Goal: Transaction & Acquisition: Purchase product/service

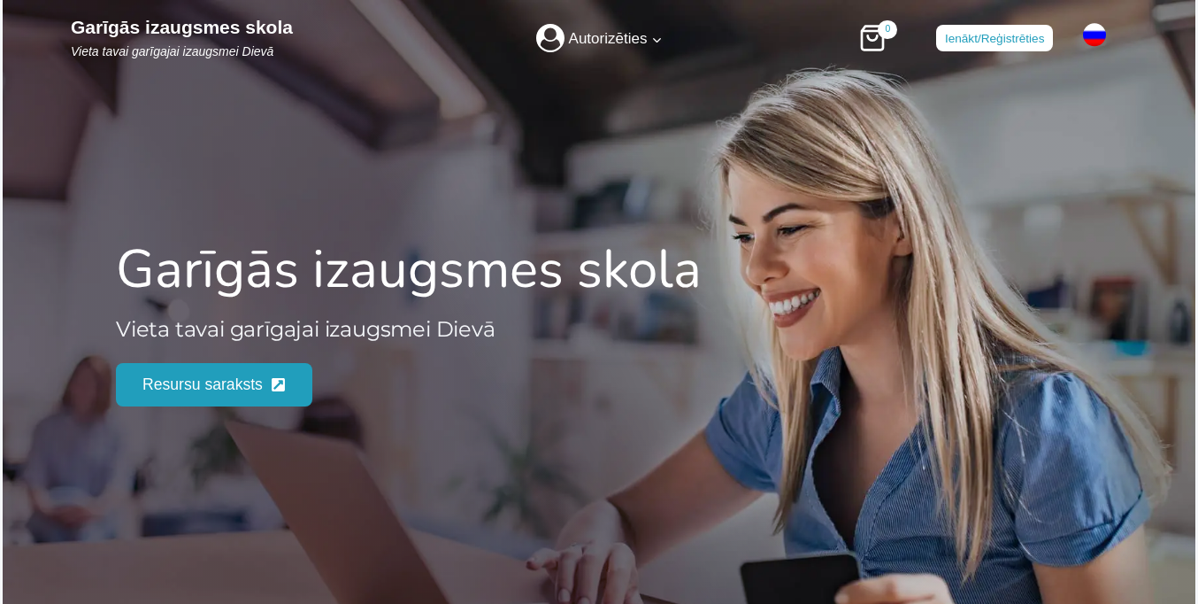
scroll to position [2248, 0]
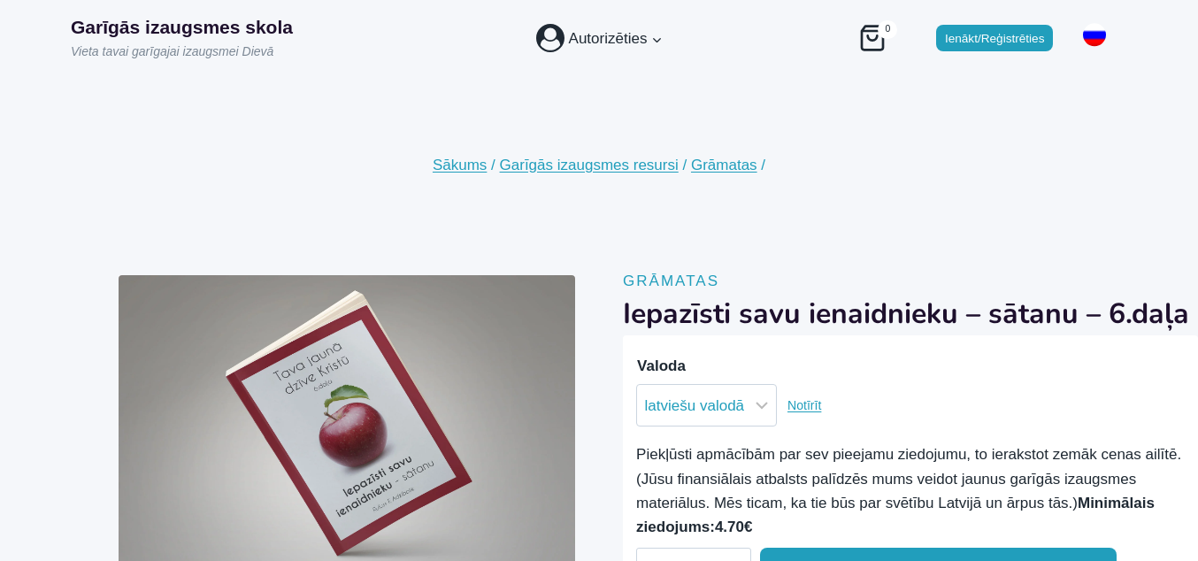
scroll to position [125, 0]
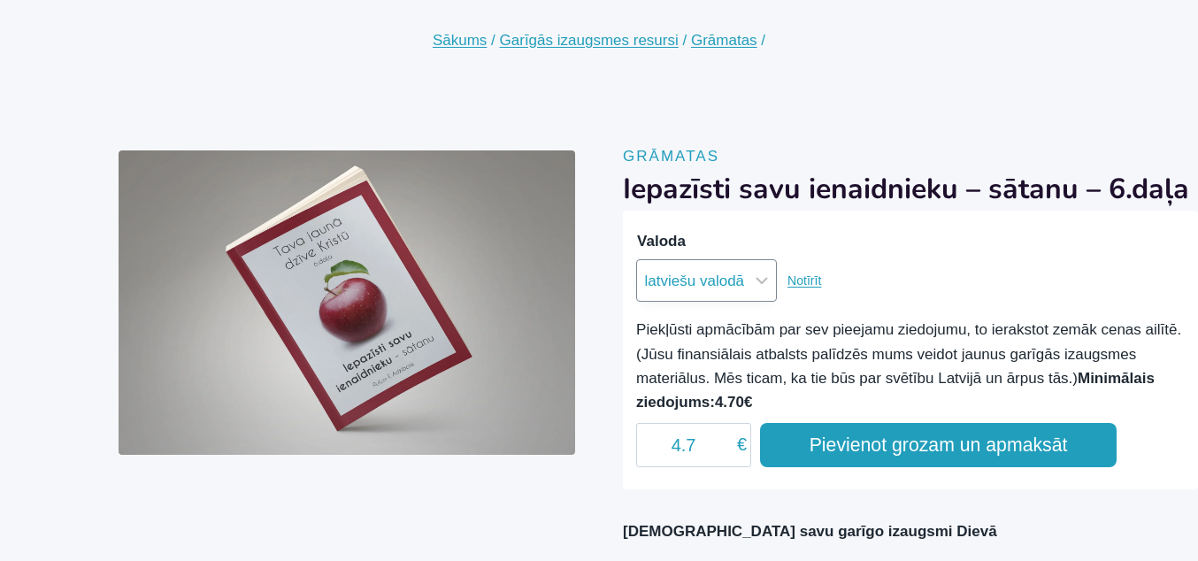
select select "krievu valodā"
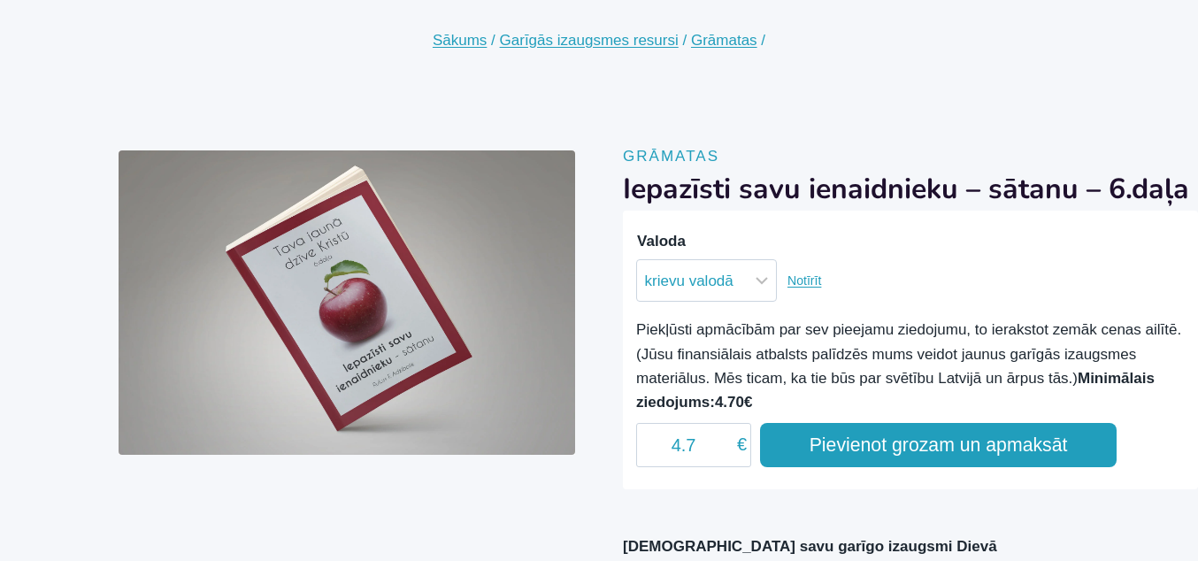
scroll to position [31, 0]
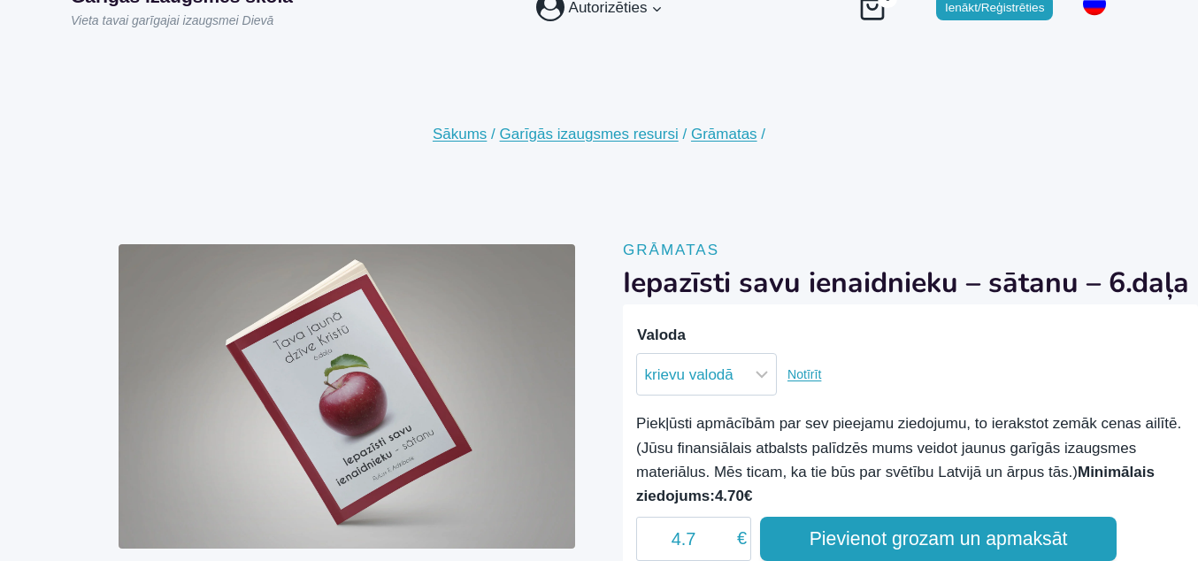
click at [938, 538] on button "Pievienot grozam un apmaksāt" at bounding box center [938, 539] width 357 height 44
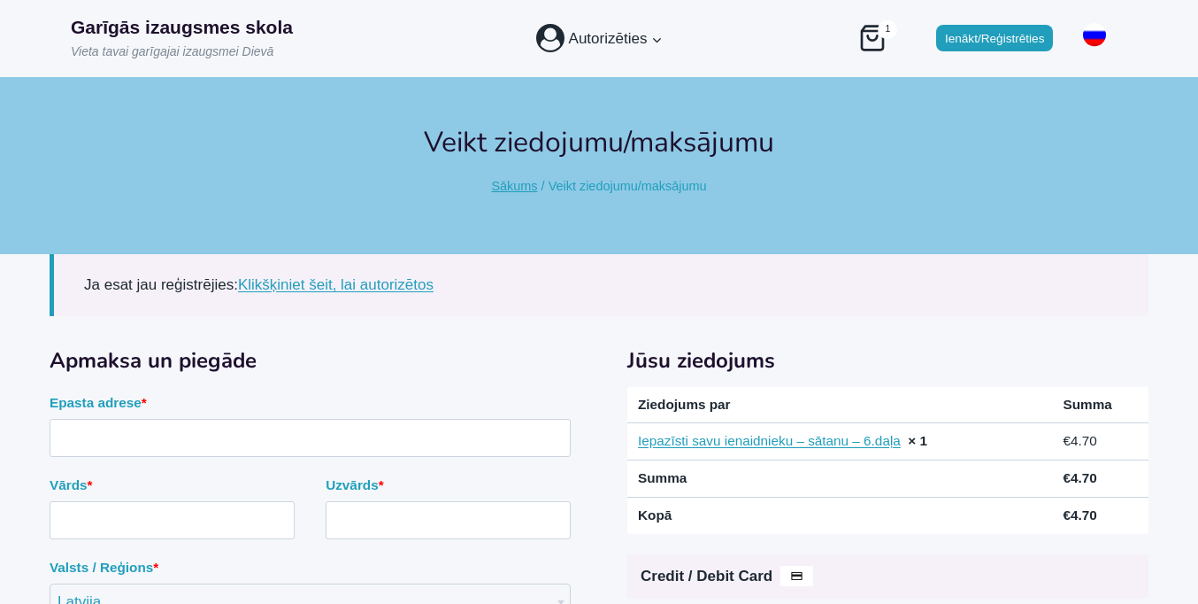
scroll to position [281, 0]
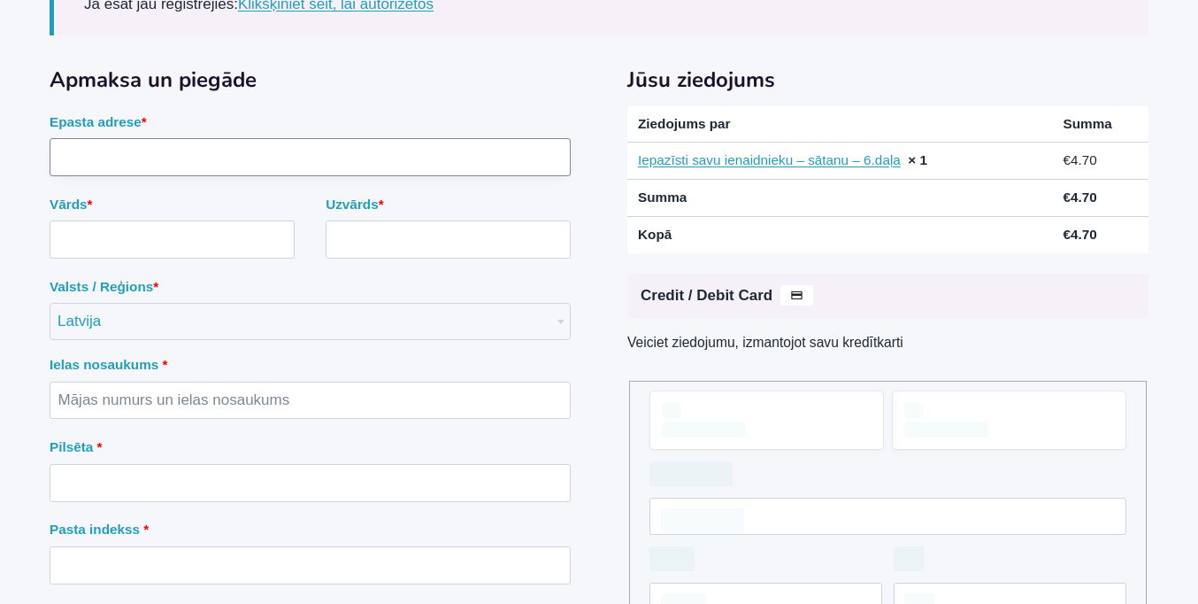
click at [310, 176] on input "Epasta adrese *" at bounding box center [310, 157] width 521 height 38
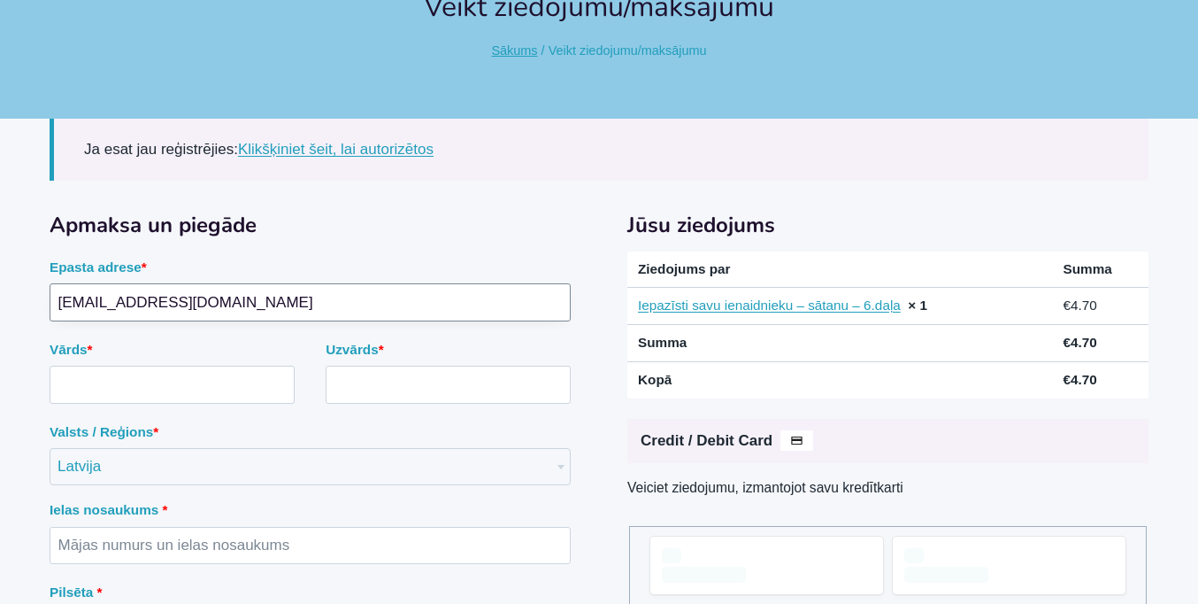
scroll to position [0, 0]
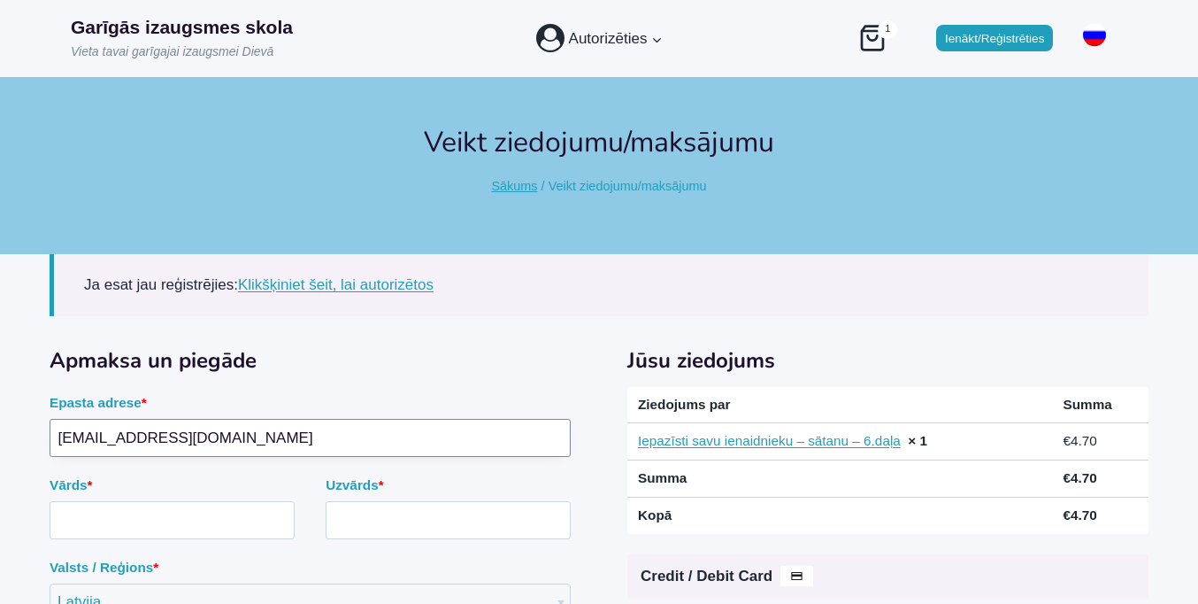
type input "mail3513457@protonmail.com"
click at [172, 501] on input "Vārds *" at bounding box center [172, 520] width 245 height 38
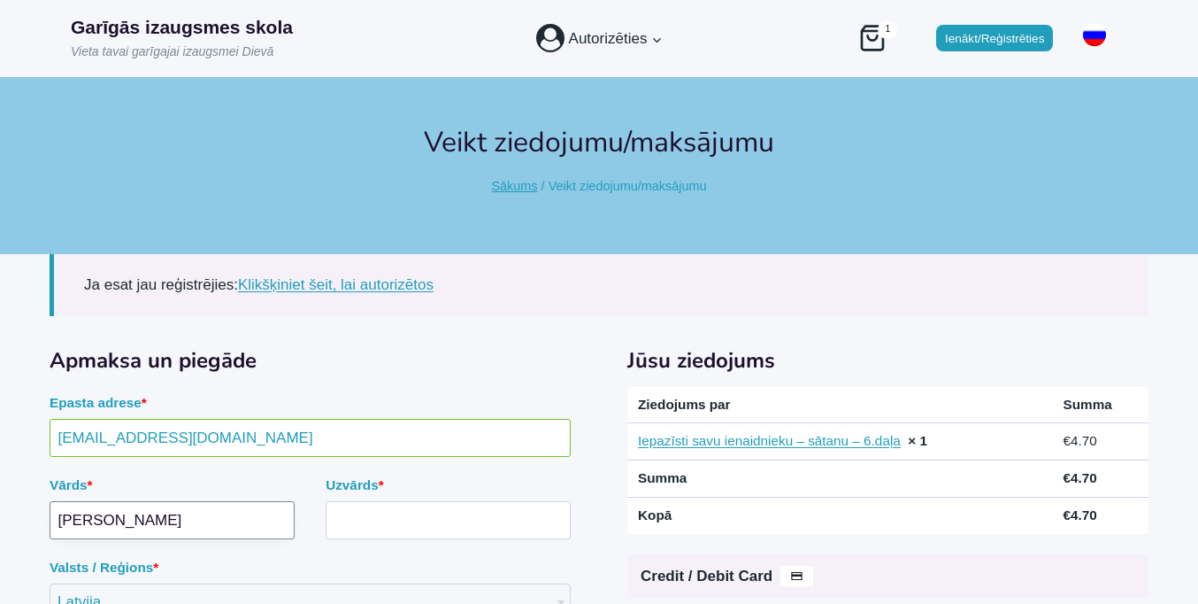
type input "Anna"
click at [448, 501] on input "Uzvārds *" at bounding box center [448, 520] width 245 height 38
type input "Kalniņš"
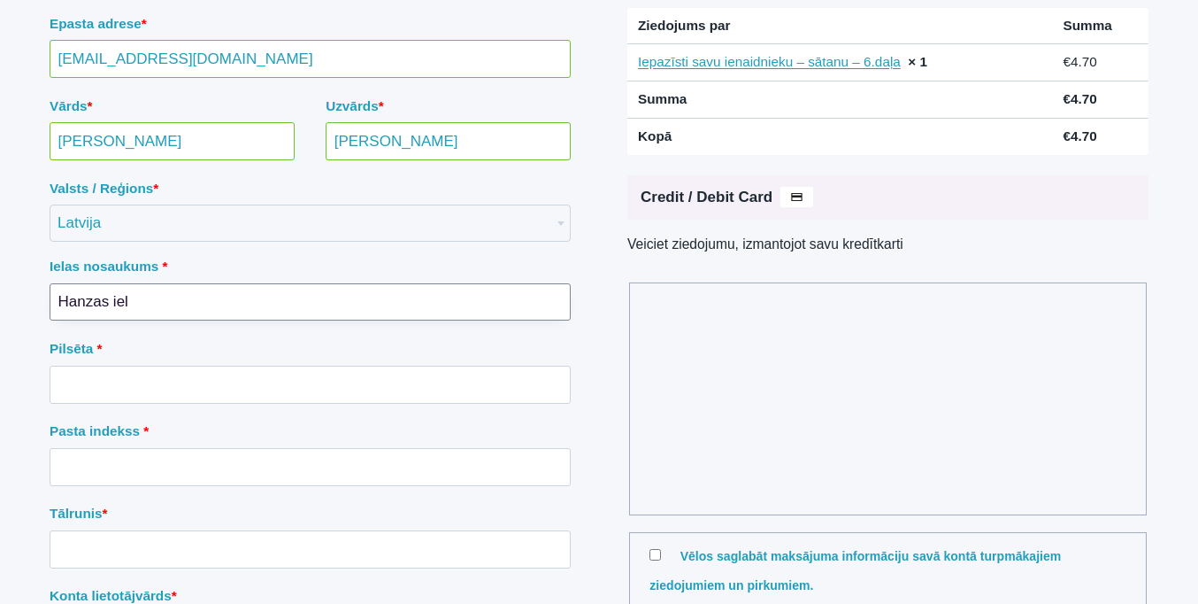
type input "Hanzas iela"
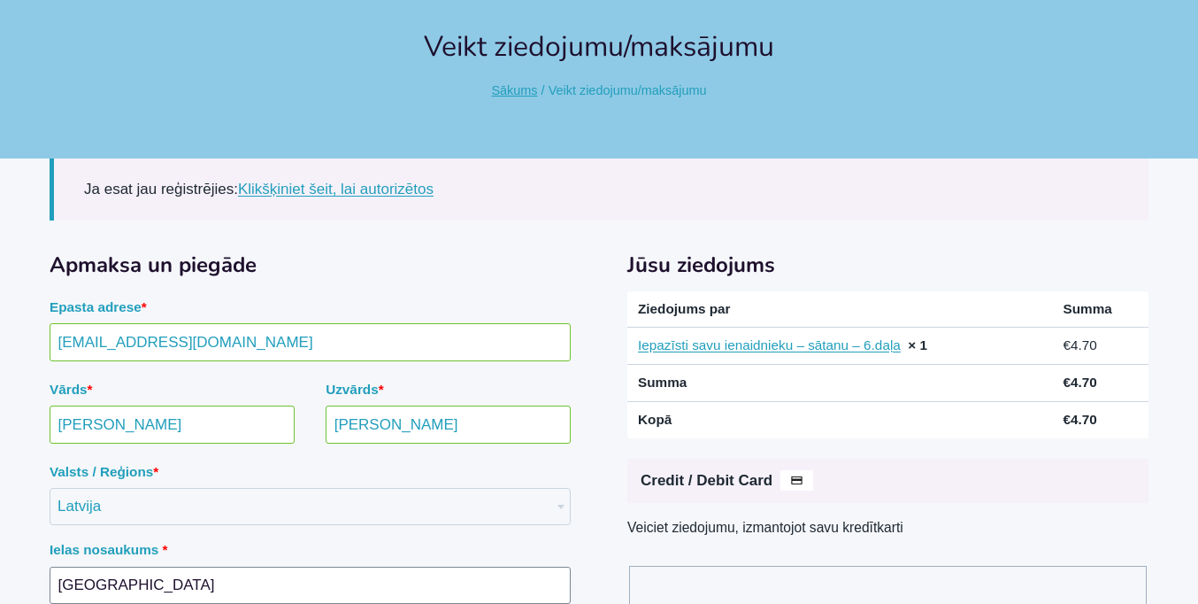
type input "Hanzas iela"
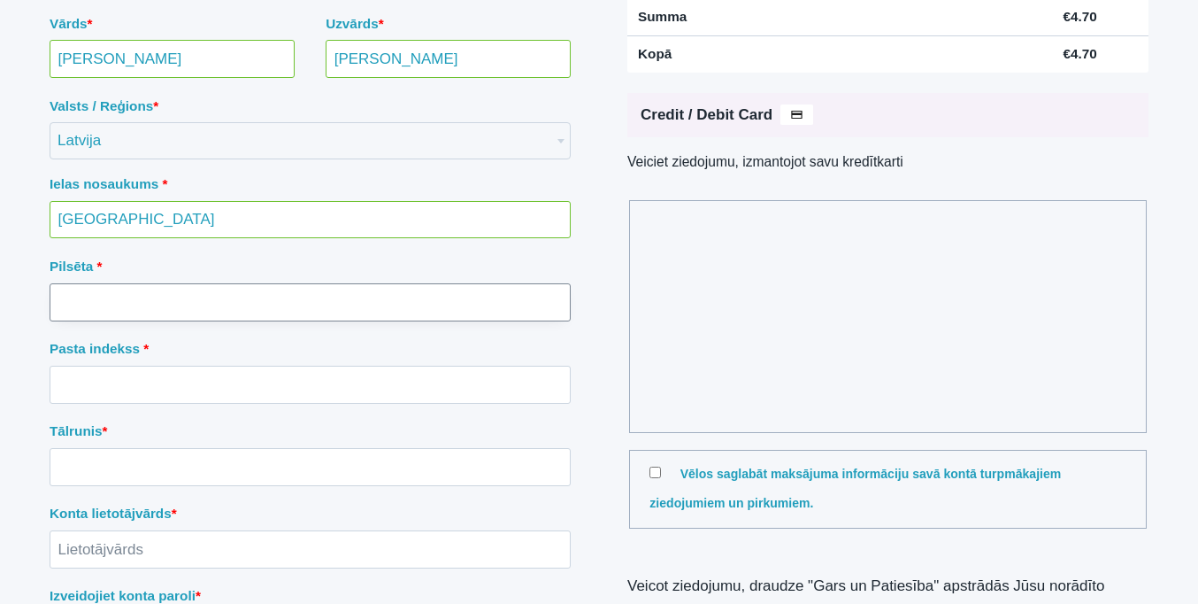
scroll to position [543, 0]
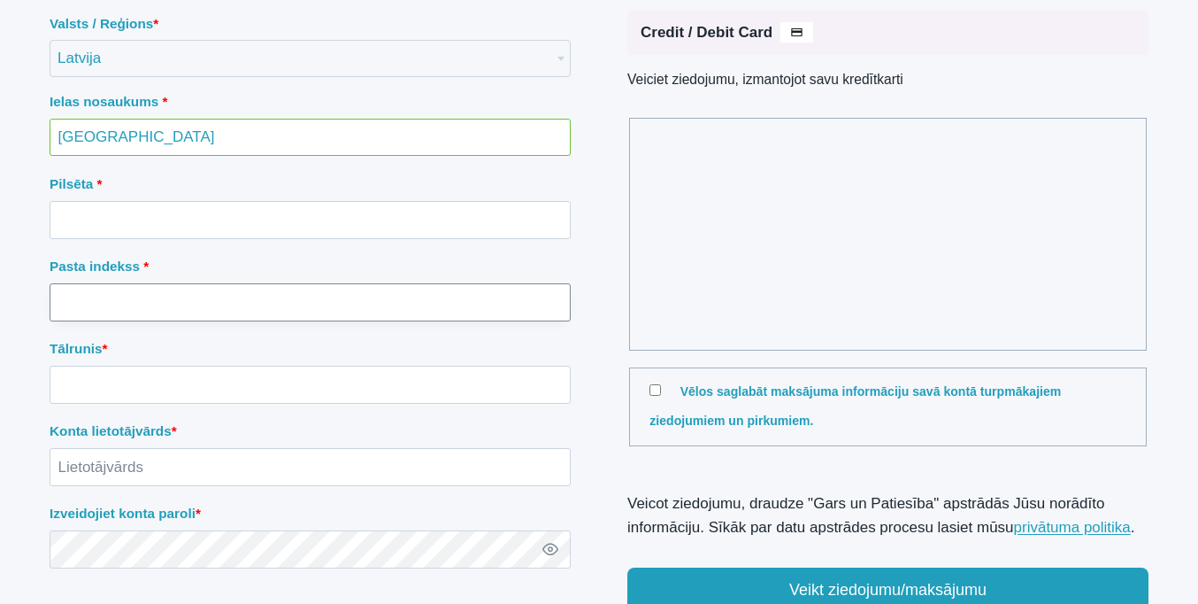
click at [310, 301] on input "Pasta indekss *" at bounding box center [310, 302] width 521 height 38
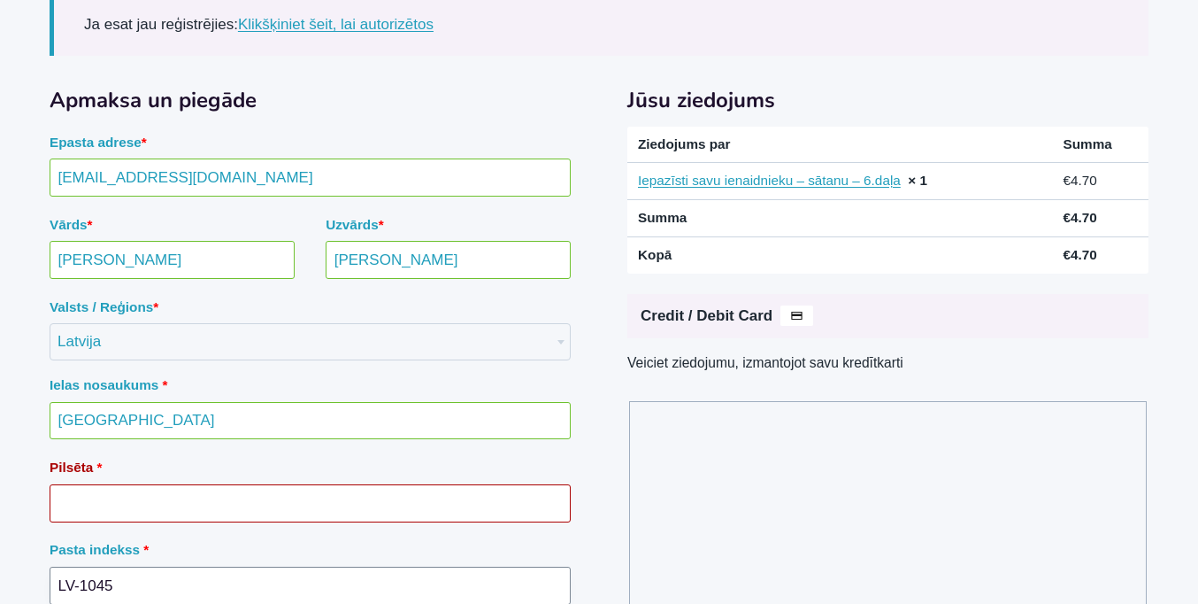
type input "LV-1045"
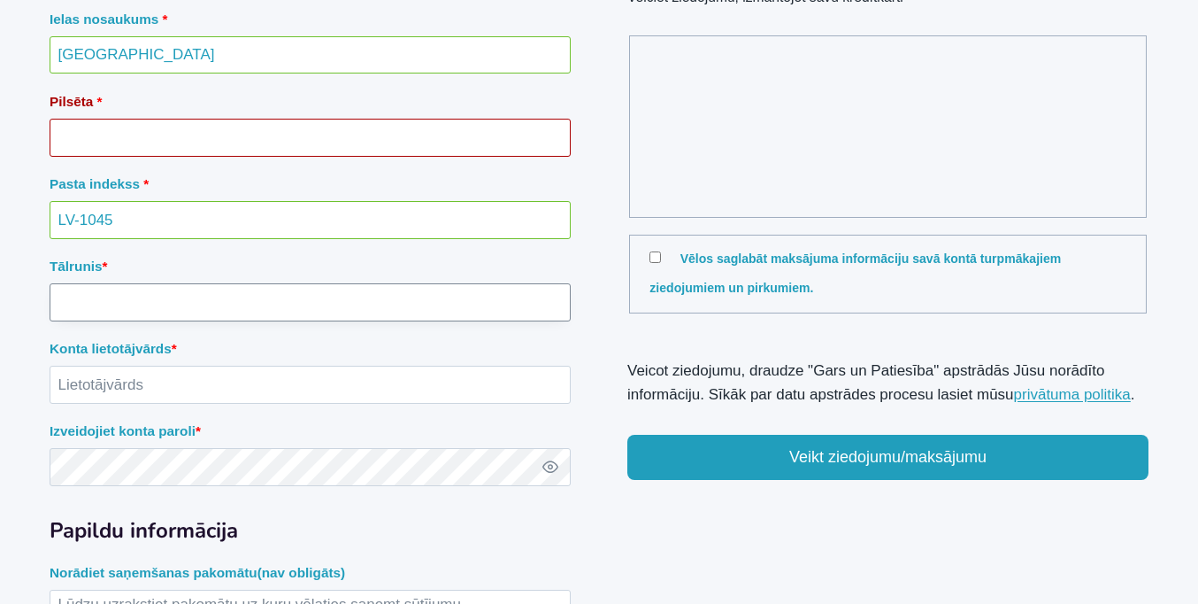
click at [310, 301] on input "Tālrunis *" at bounding box center [310, 302] width 521 height 38
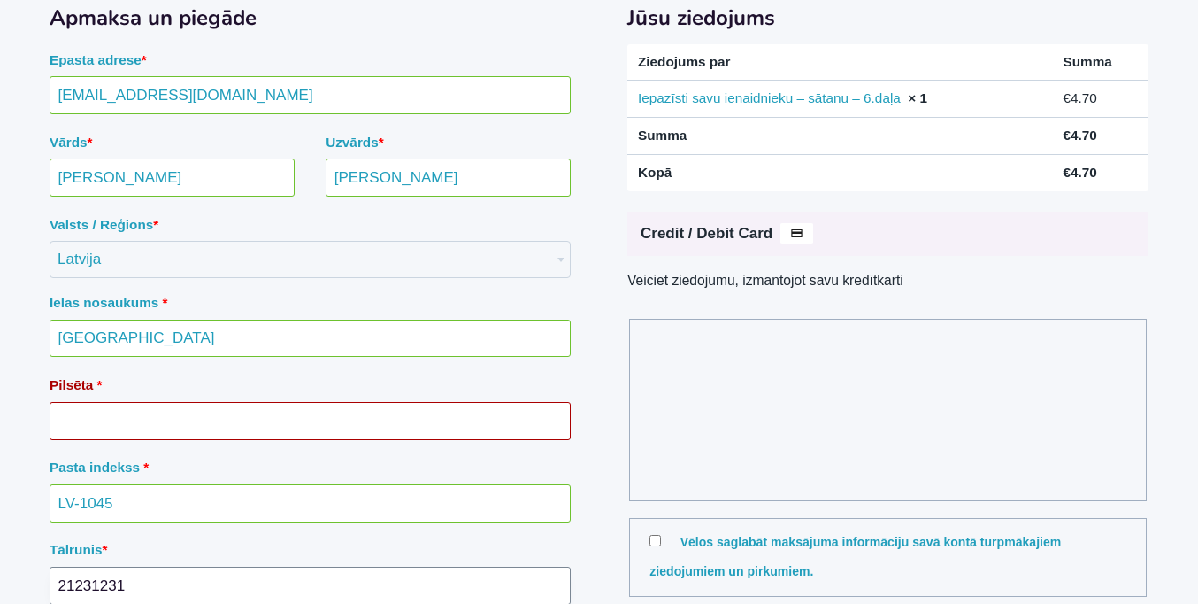
type input "21231231"
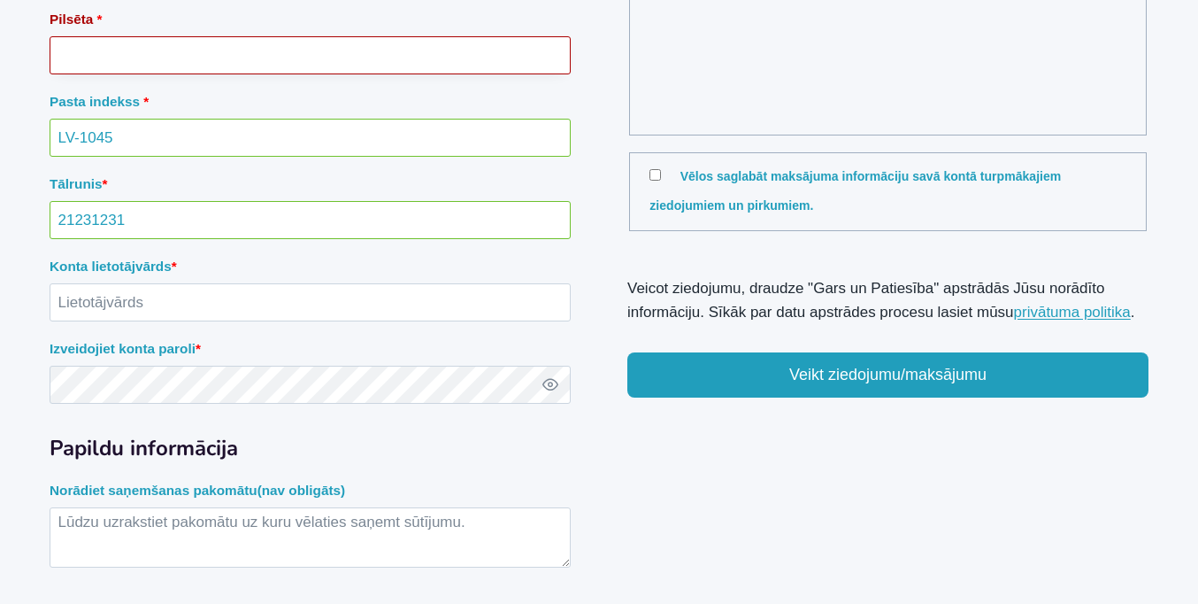
click at [310, 74] on input "Pilsēta *" at bounding box center [310, 55] width 521 height 38
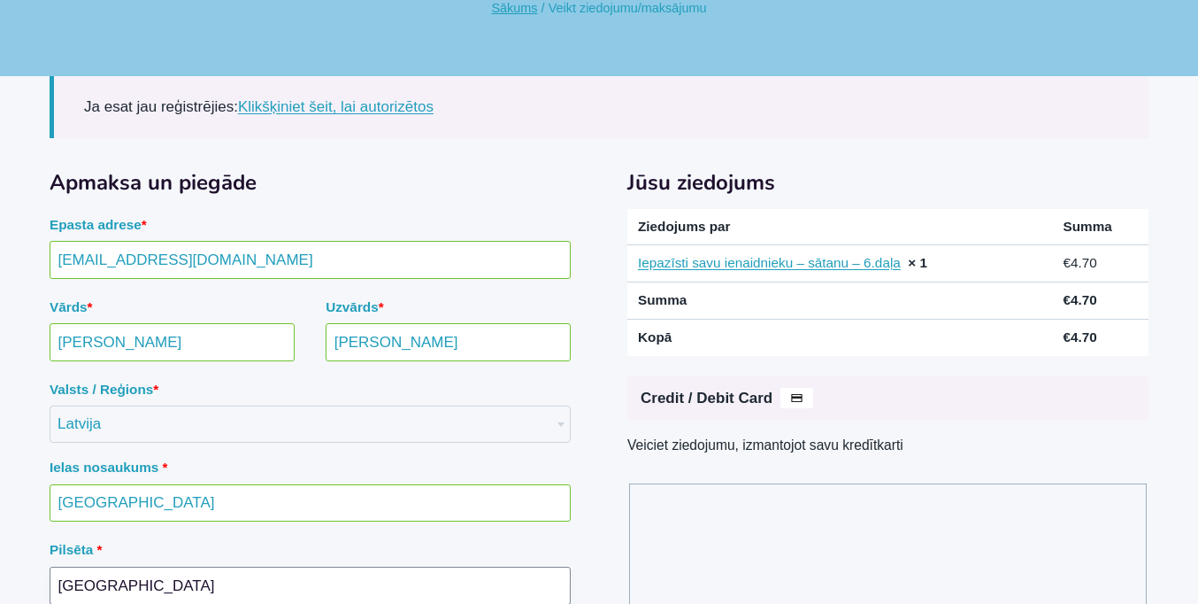
type input "Rīga"
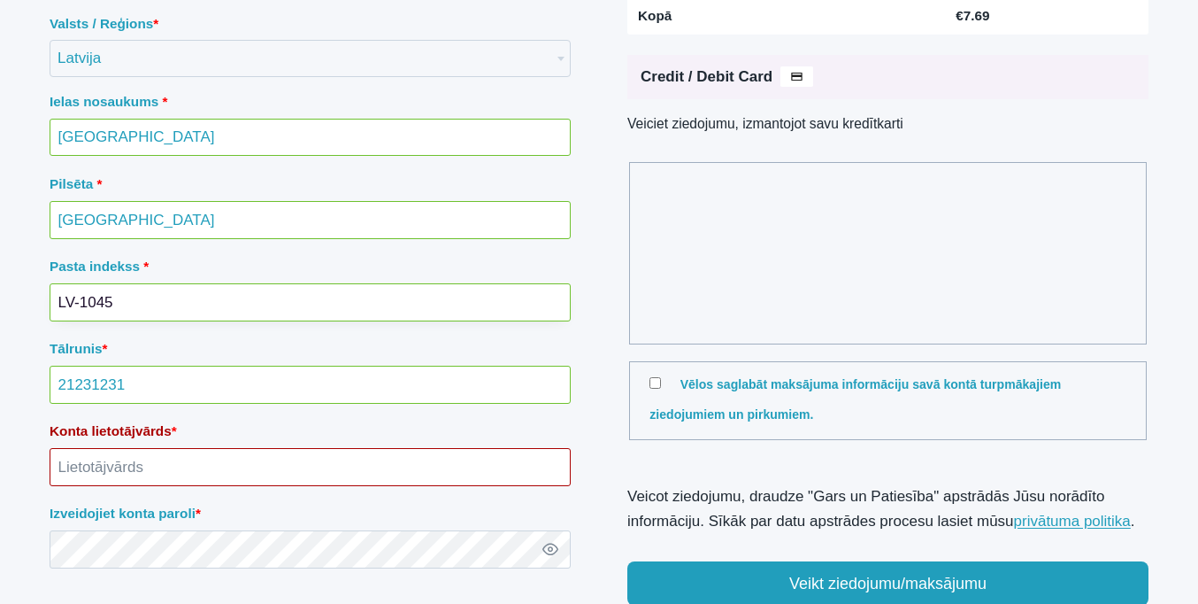
scroll to position [505, 0]
